Goal: Task Accomplishment & Management: Manage account settings

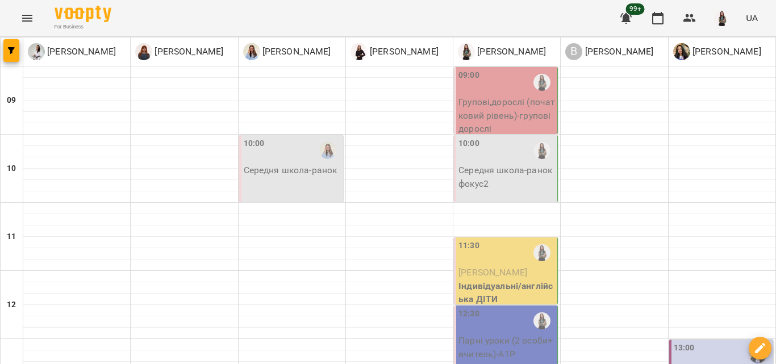
scroll to position [82, 0]
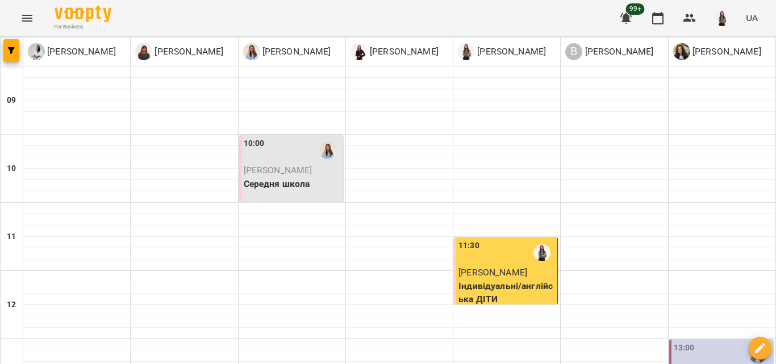
scroll to position [454, 0]
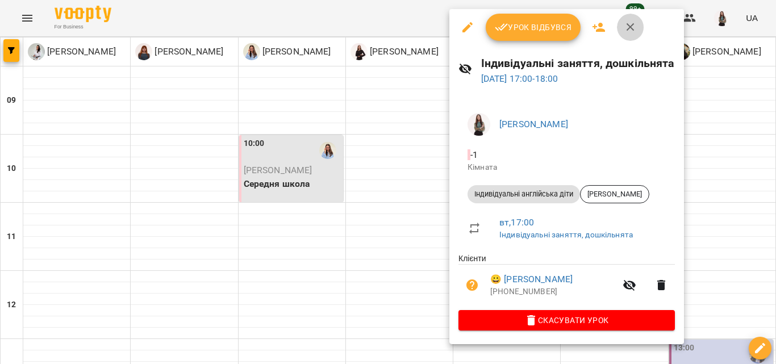
click at [635, 19] on button "button" at bounding box center [630, 27] width 27 height 27
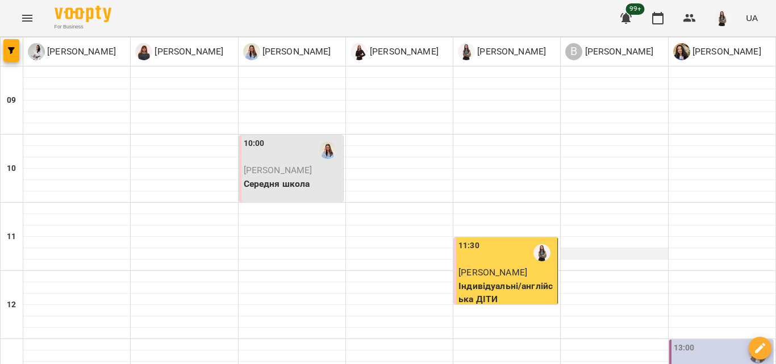
scroll to position [284, 0]
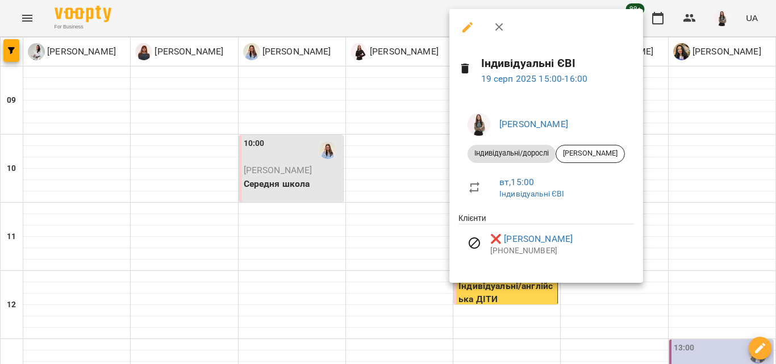
click at [494, 24] on icon "button" at bounding box center [499, 27] width 14 height 14
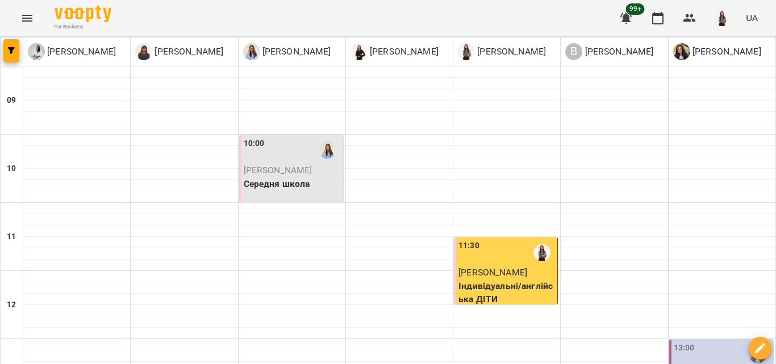
scroll to position [454, 0]
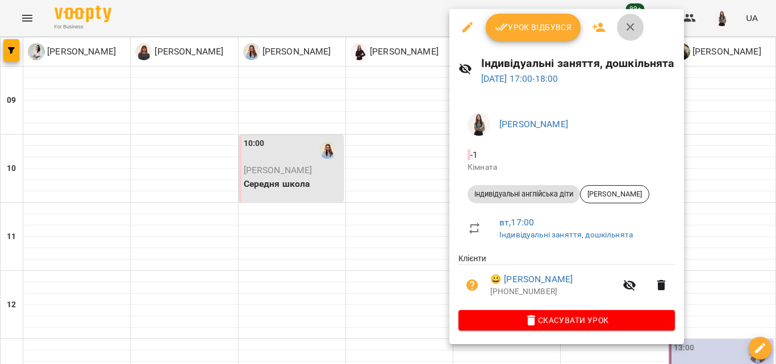
click at [640, 23] on button "button" at bounding box center [630, 27] width 27 height 27
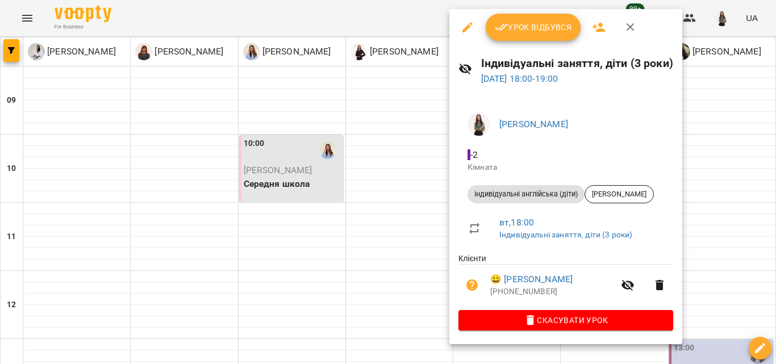
click at [624, 19] on button "button" at bounding box center [630, 27] width 27 height 27
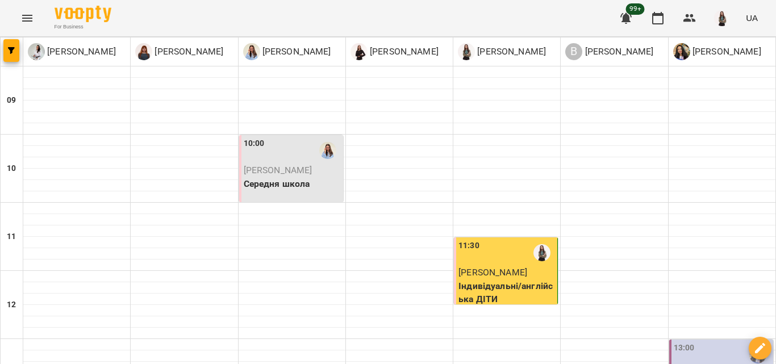
scroll to position [528, 0]
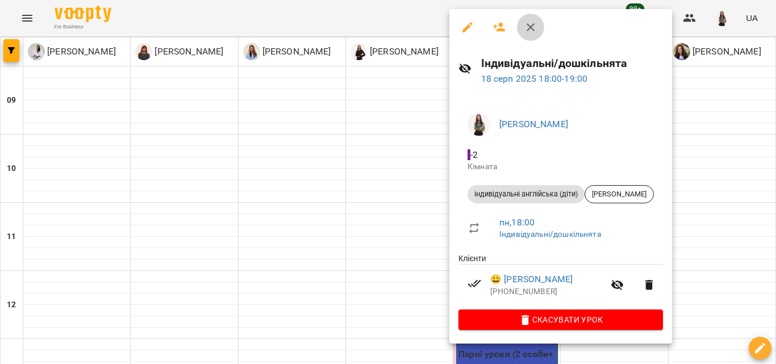
click at [526, 23] on icon "button" at bounding box center [531, 27] width 14 height 14
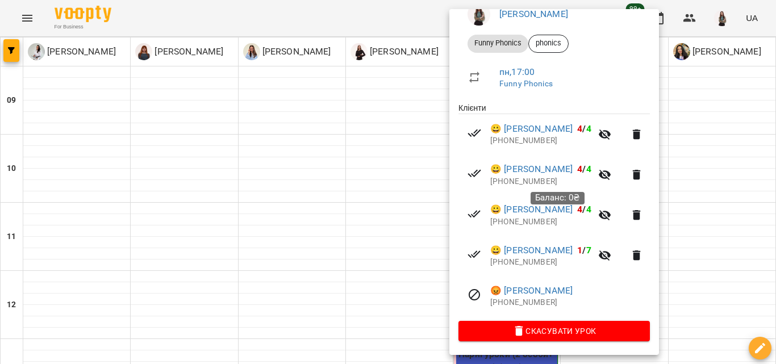
scroll to position [0, 0]
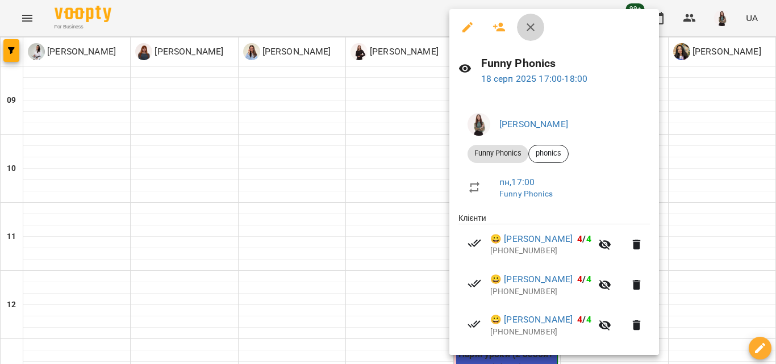
click at [522, 17] on button "button" at bounding box center [530, 27] width 27 height 27
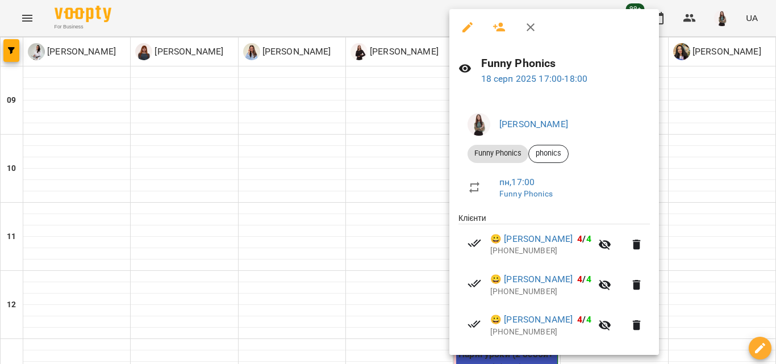
click at [532, 29] on icon "button" at bounding box center [531, 27] width 8 height 8
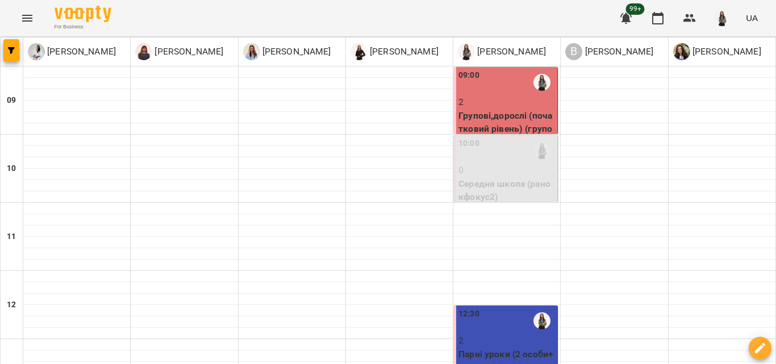
scroll to position [471, 0]
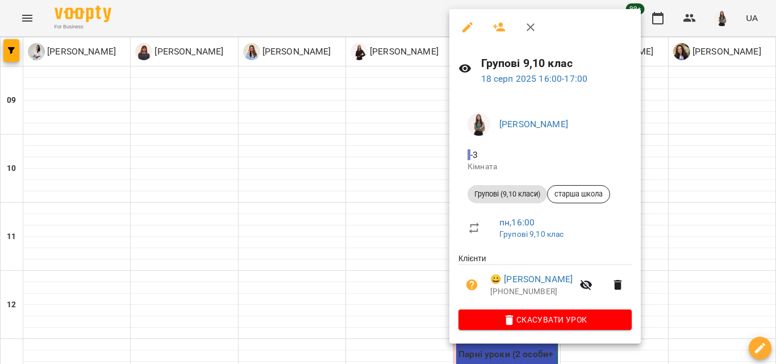
click at [537, 30] on button "button" at bounding box center [530, 27] width 27 height 27
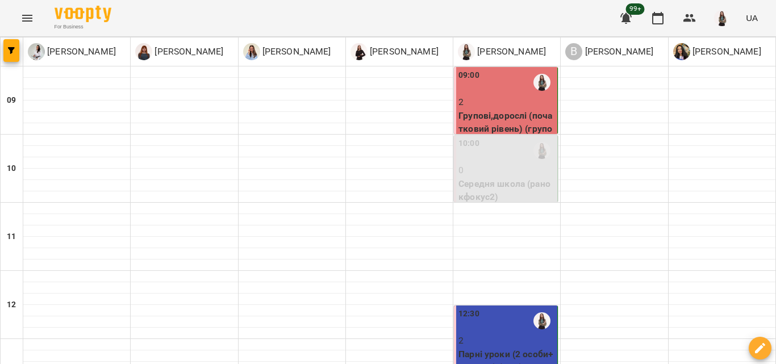
scroll to position [300, 0]
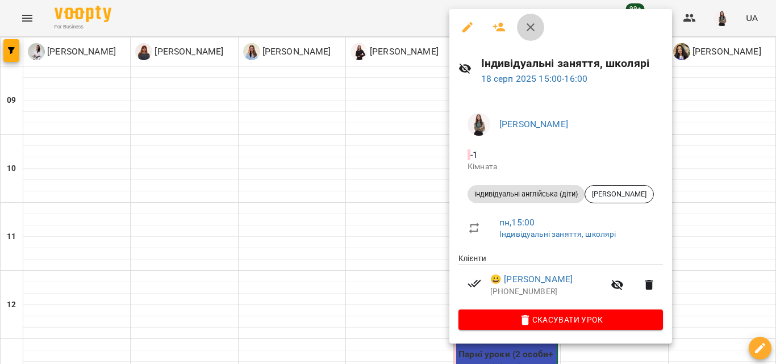
click at [525, 28] on icon "button" at bounding box center [531, 27] width 14 height 14
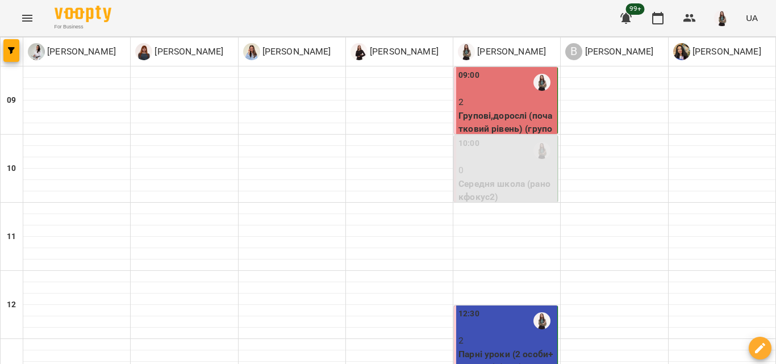
scroll to position [528, 0]
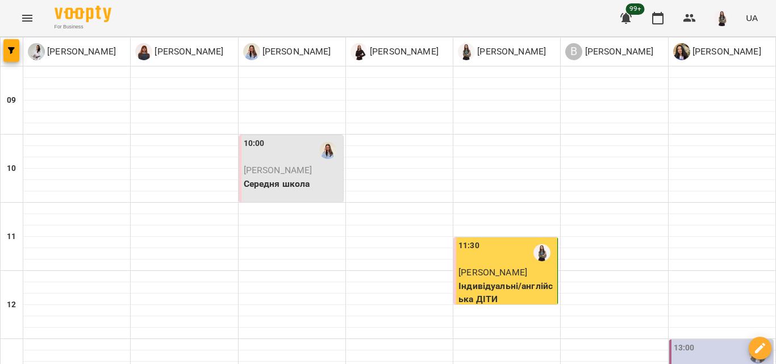
scroll to position [512, 0]
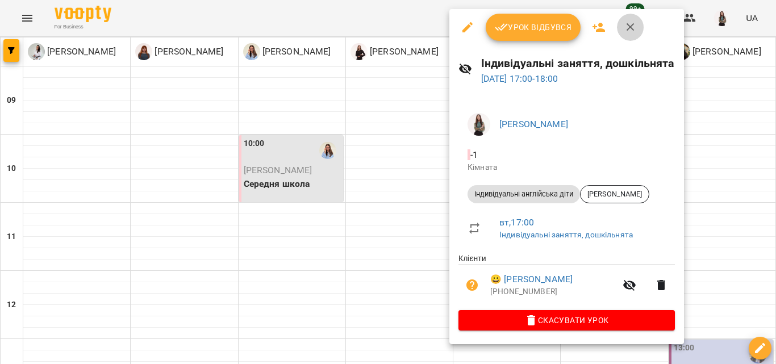
click at [626, 35] on button "button" at bounding box center [630, 27] width 27 height 27
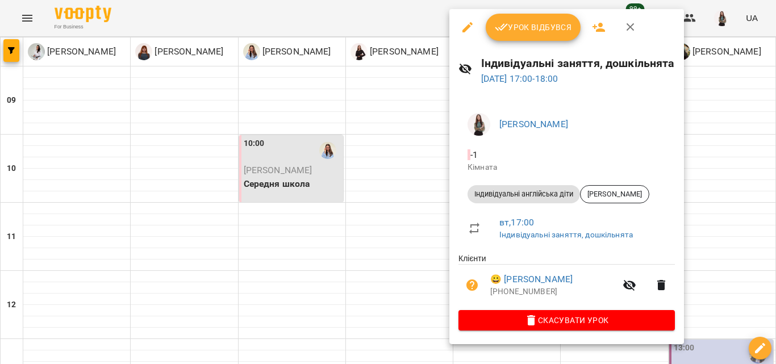
click at [632, 34] on button "button" at bounding box center [630, 27] width 27 height 27
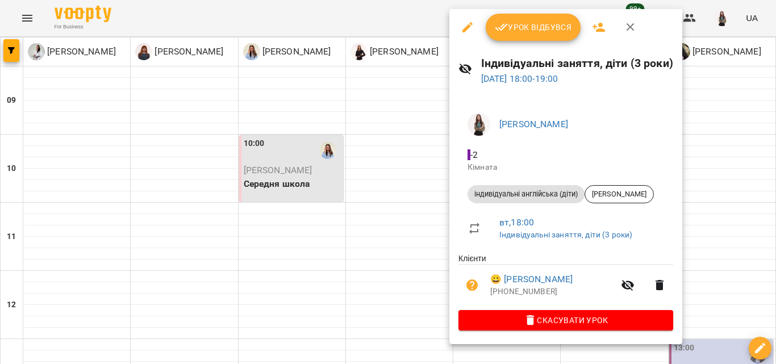
click at [625, 27] on icon "button" at bounding box center [631, 27] width 14 height 14
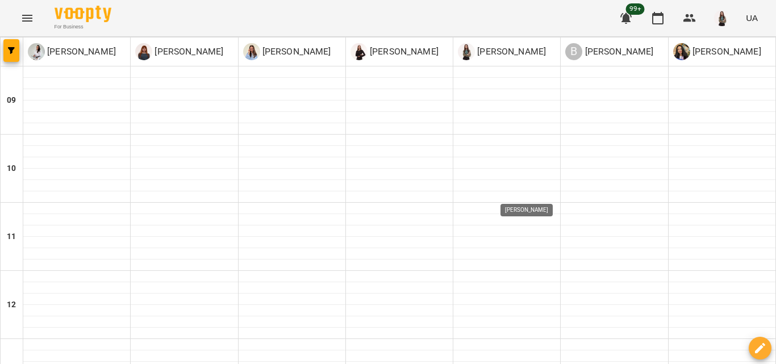
scroll to position [414, 0]
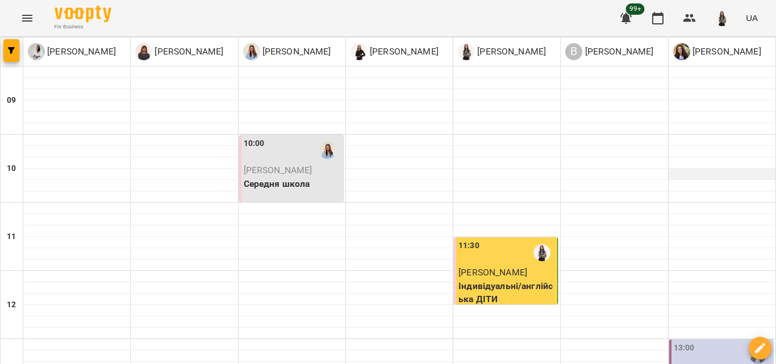
scroll to position [454, 0]
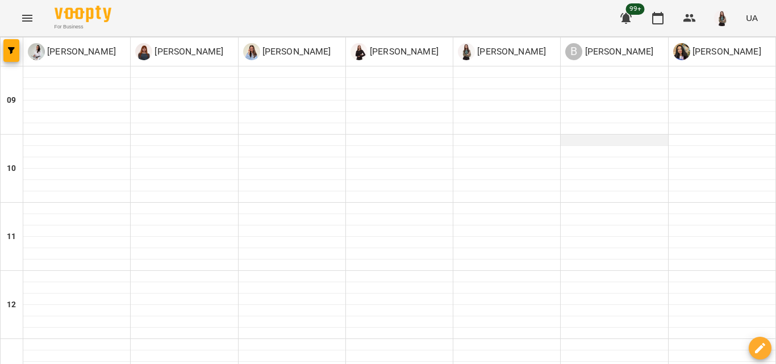
scroll to position [511, 0]
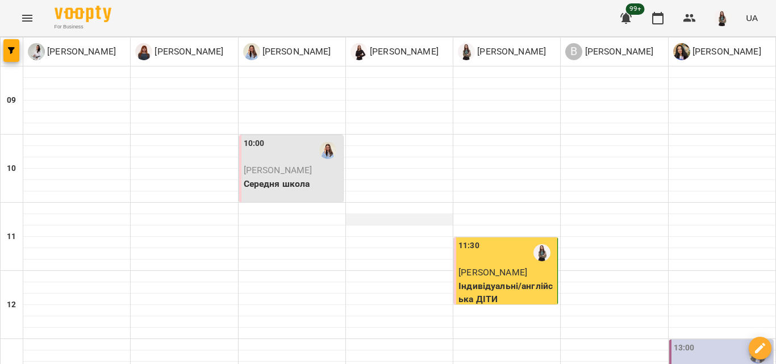
scroll to position [414, 0]
